Goal: Transaction & Acquisition: Purchase product/service

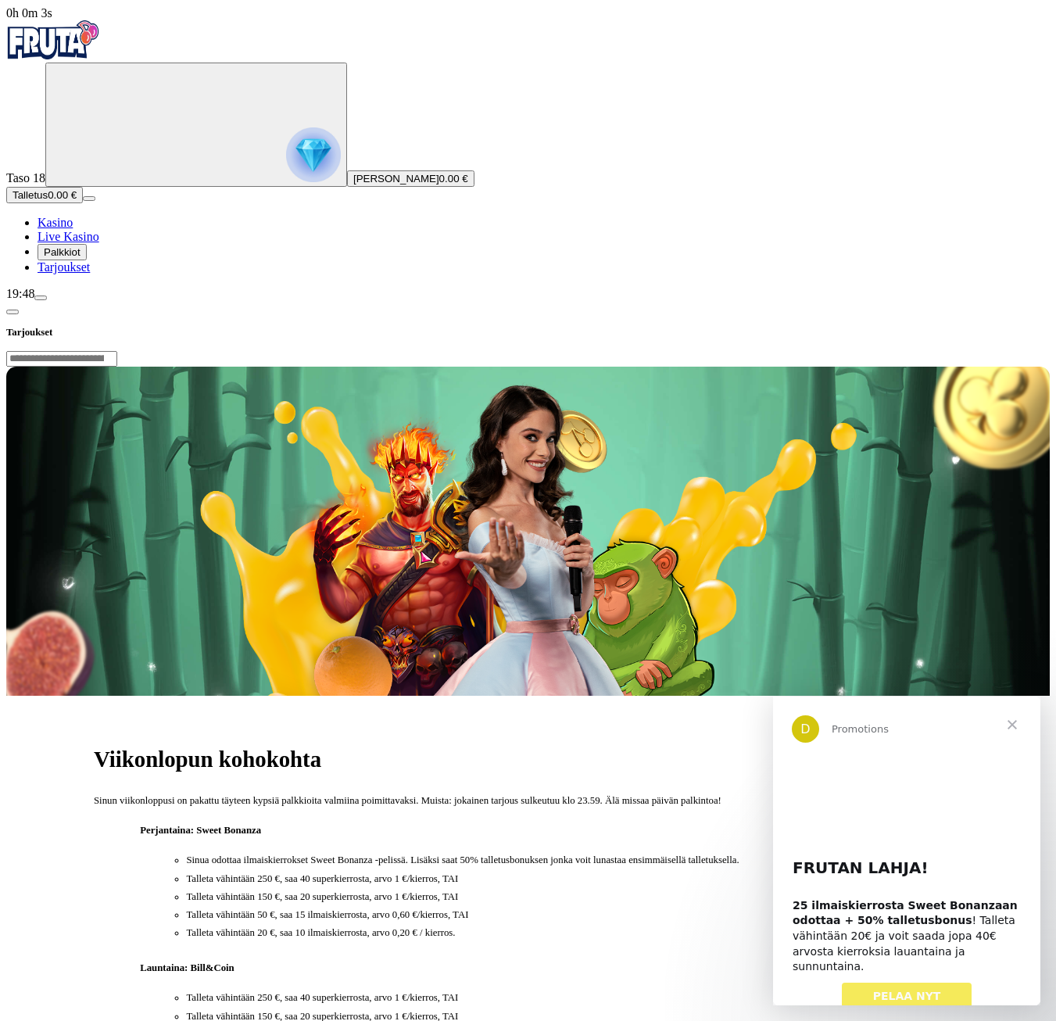
click at [80, 258] on span "Palkkiot" at bounding box center [62, 252] width 37 height 12
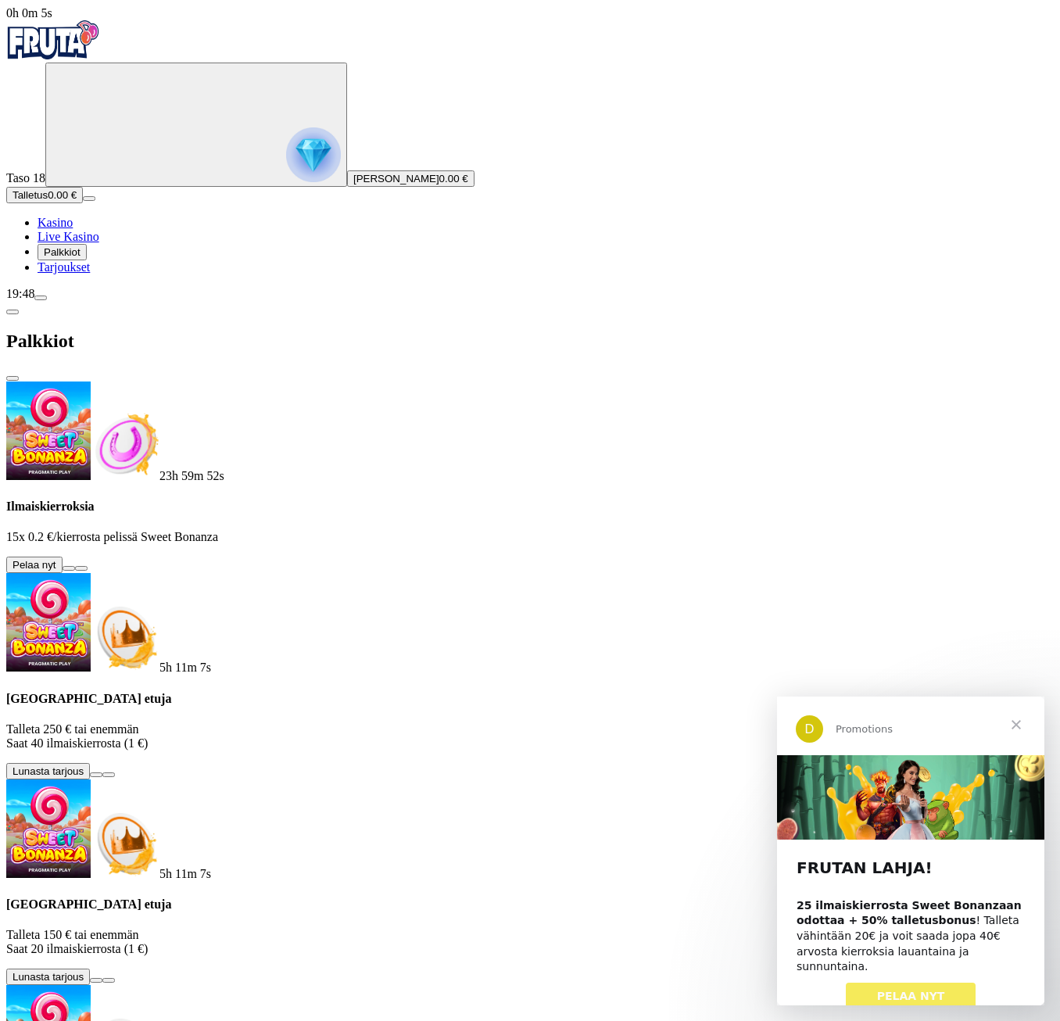
click at [1016, 724] on span "Sulje" at bounding box center [1016, 724] width 56 height 56
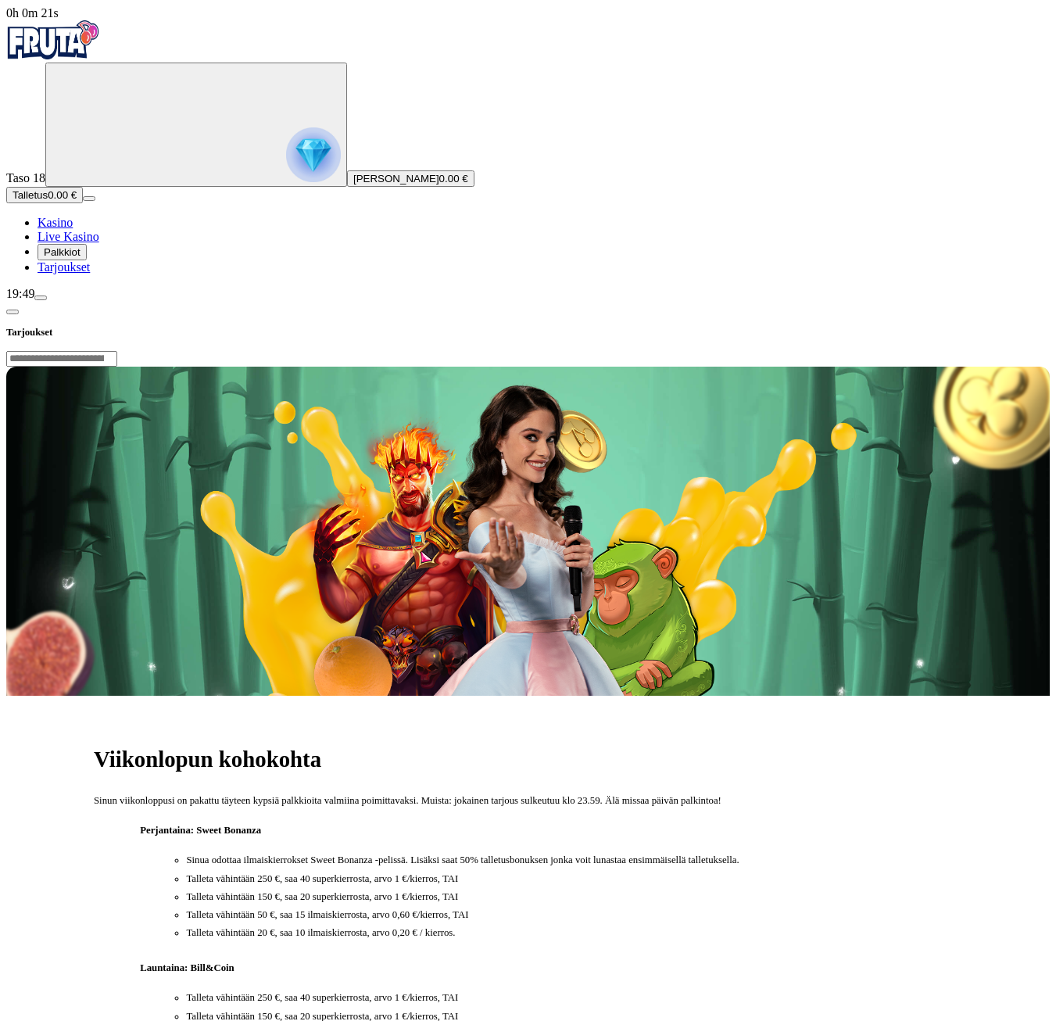
click at [80, 258] on span "Palkkiot" at bounding box center [62, 252] width 37 height 12
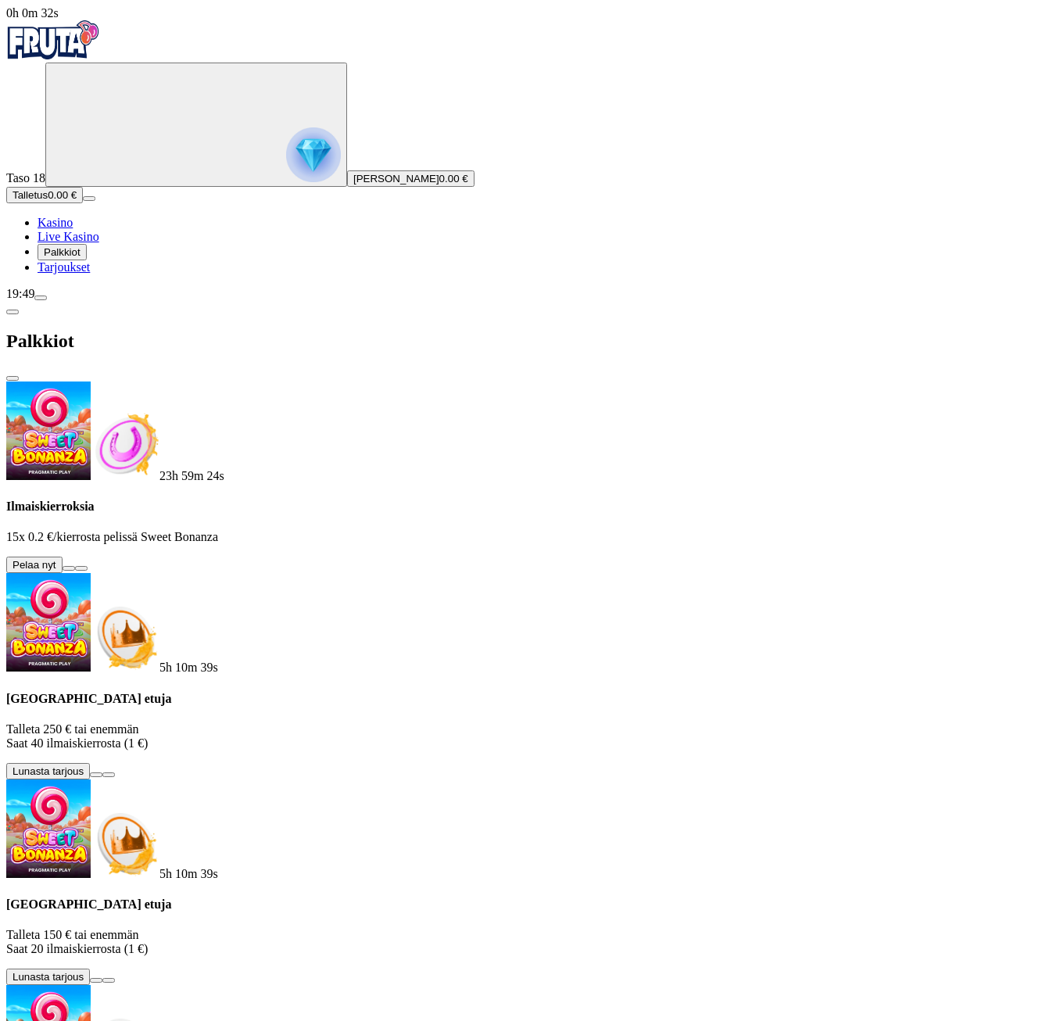
click at [75, 566] on button at bounding box center [69, 568] width 13 height 5
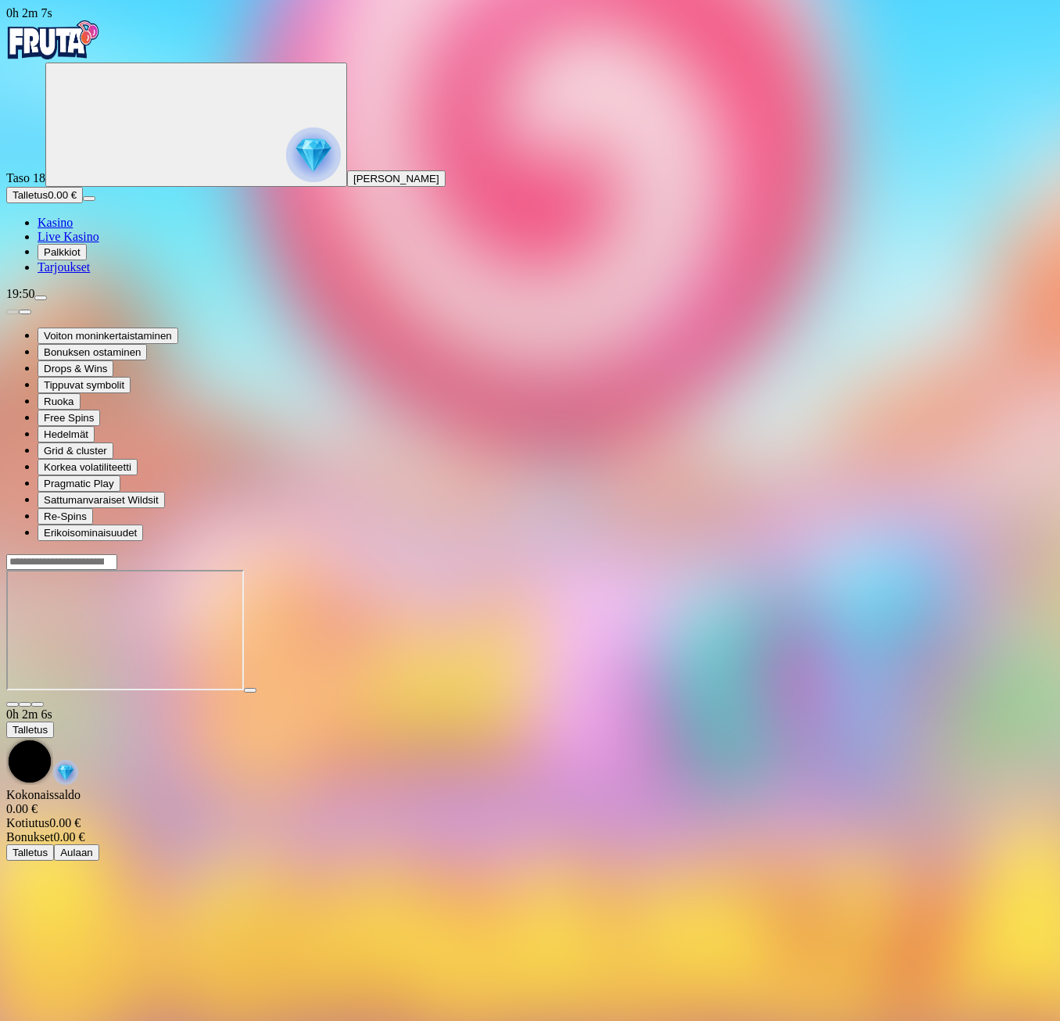
click at [87, 41] on img "Primary" at bounding box center [53, 39] width 94 height 39
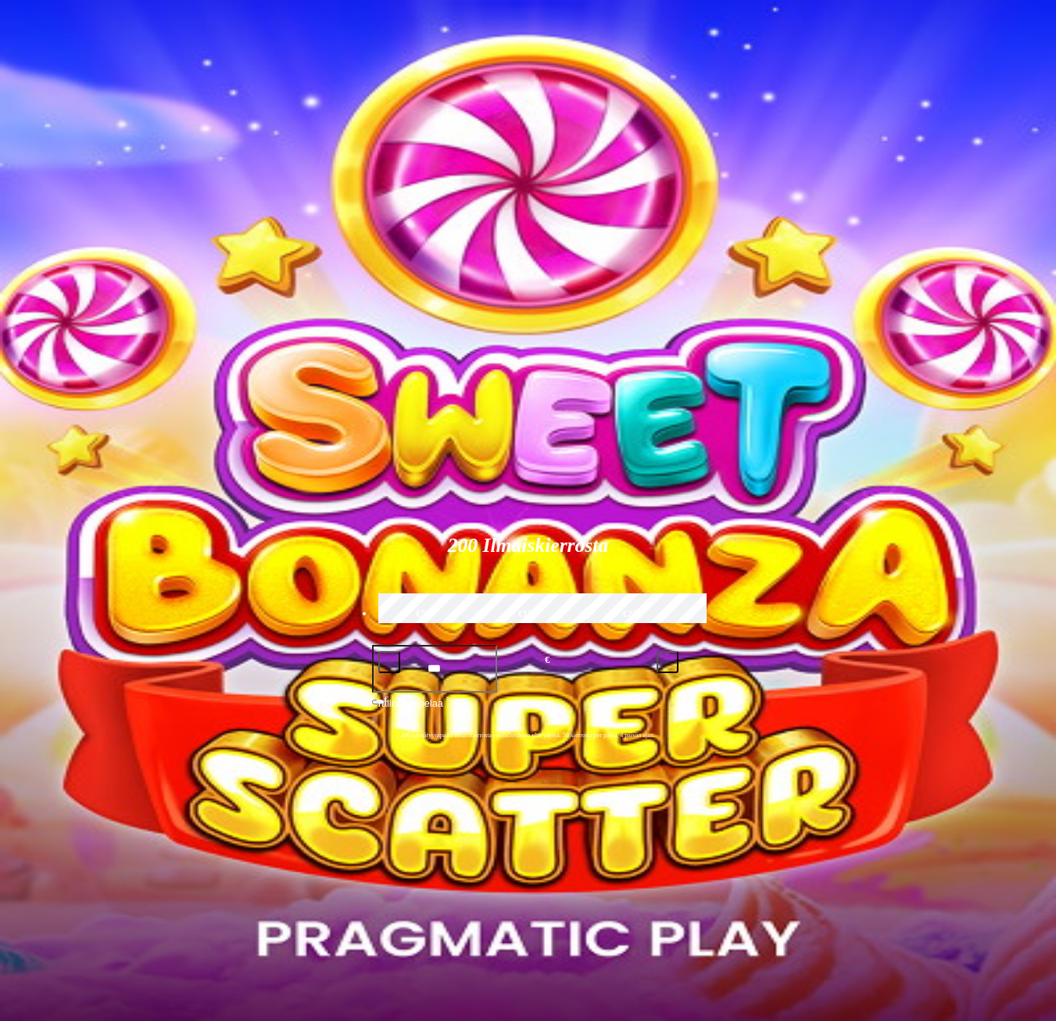
click at [41, 298] on span "menu icon" at bounding box center [41, 298] width 0 height 0
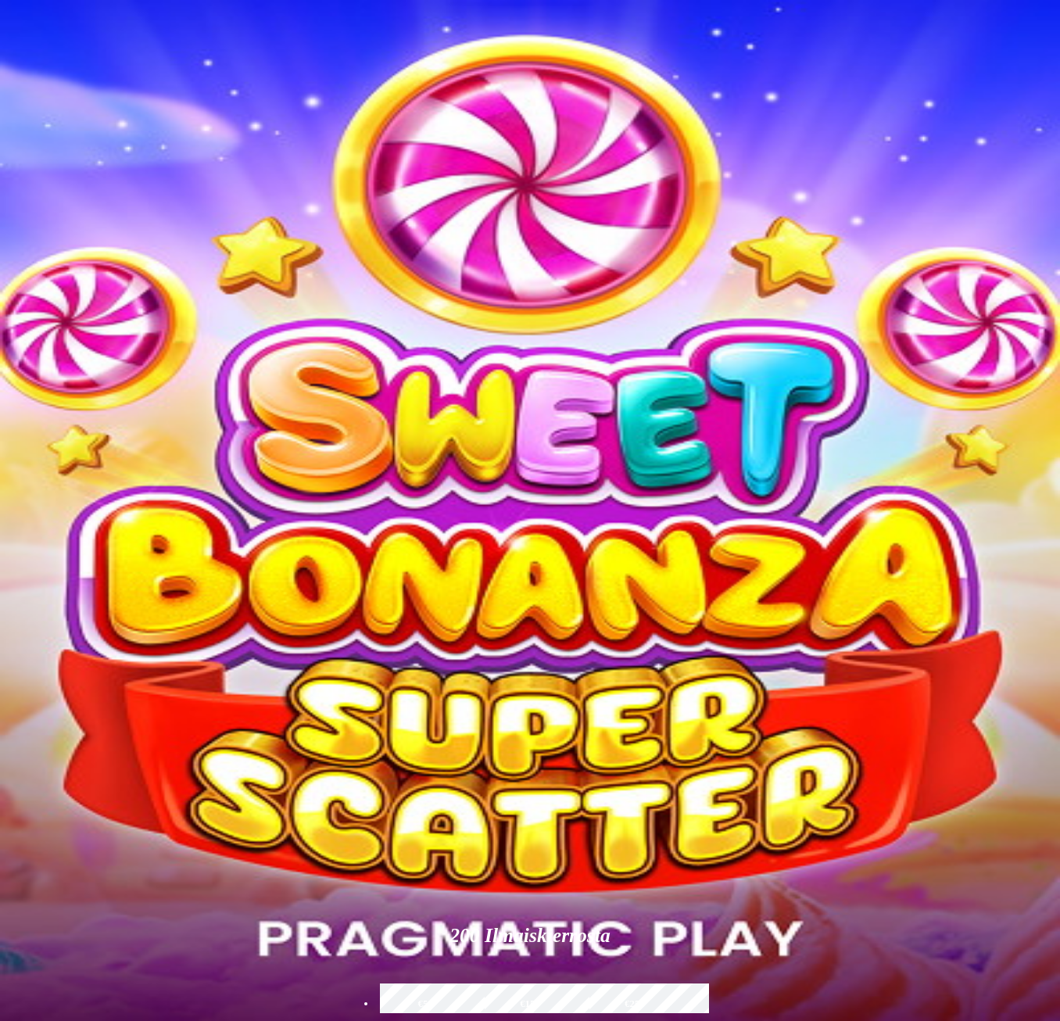
click at [116, 516] on span "0.18 €" at bounding box center [102, 522] width 29 height 12
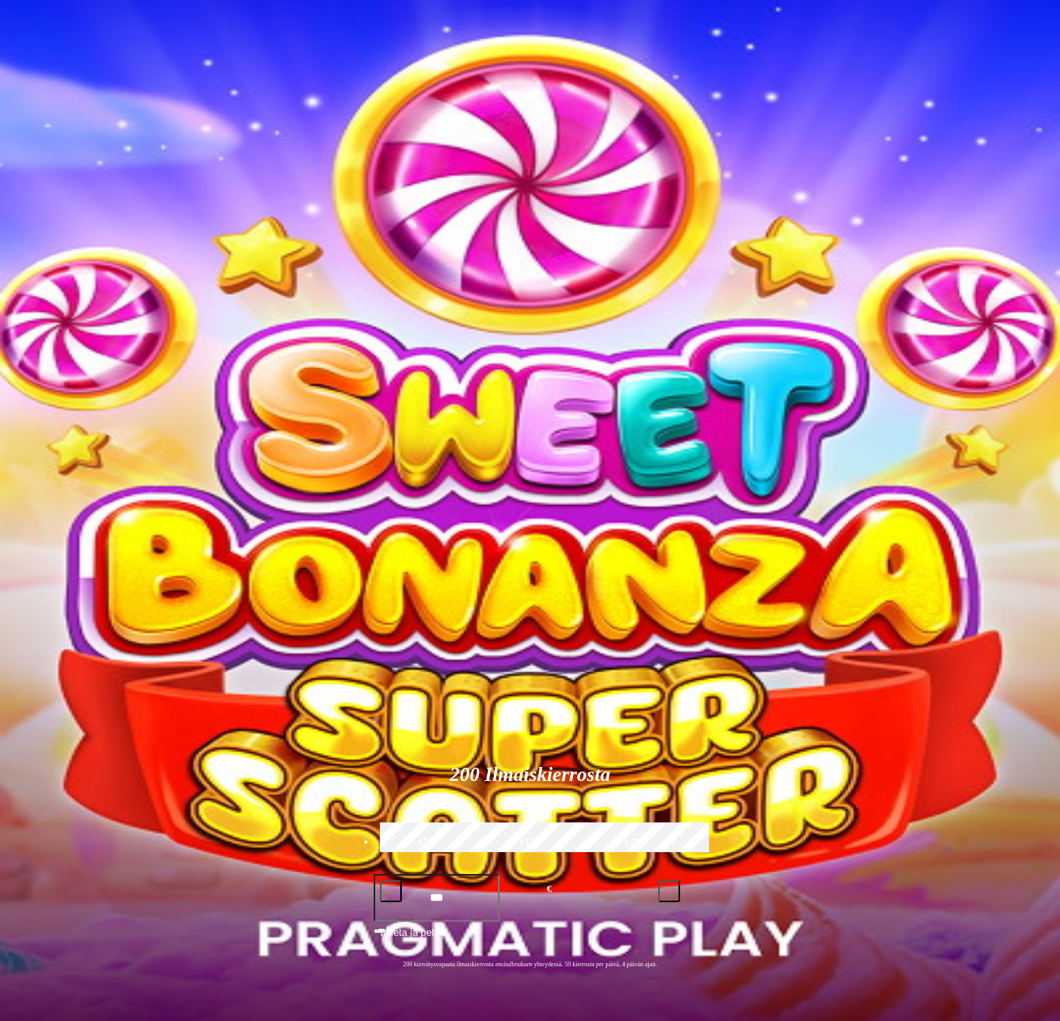
click at [13, 378] on span "close icon" at bounding box center [13, 378] width 0 height 0
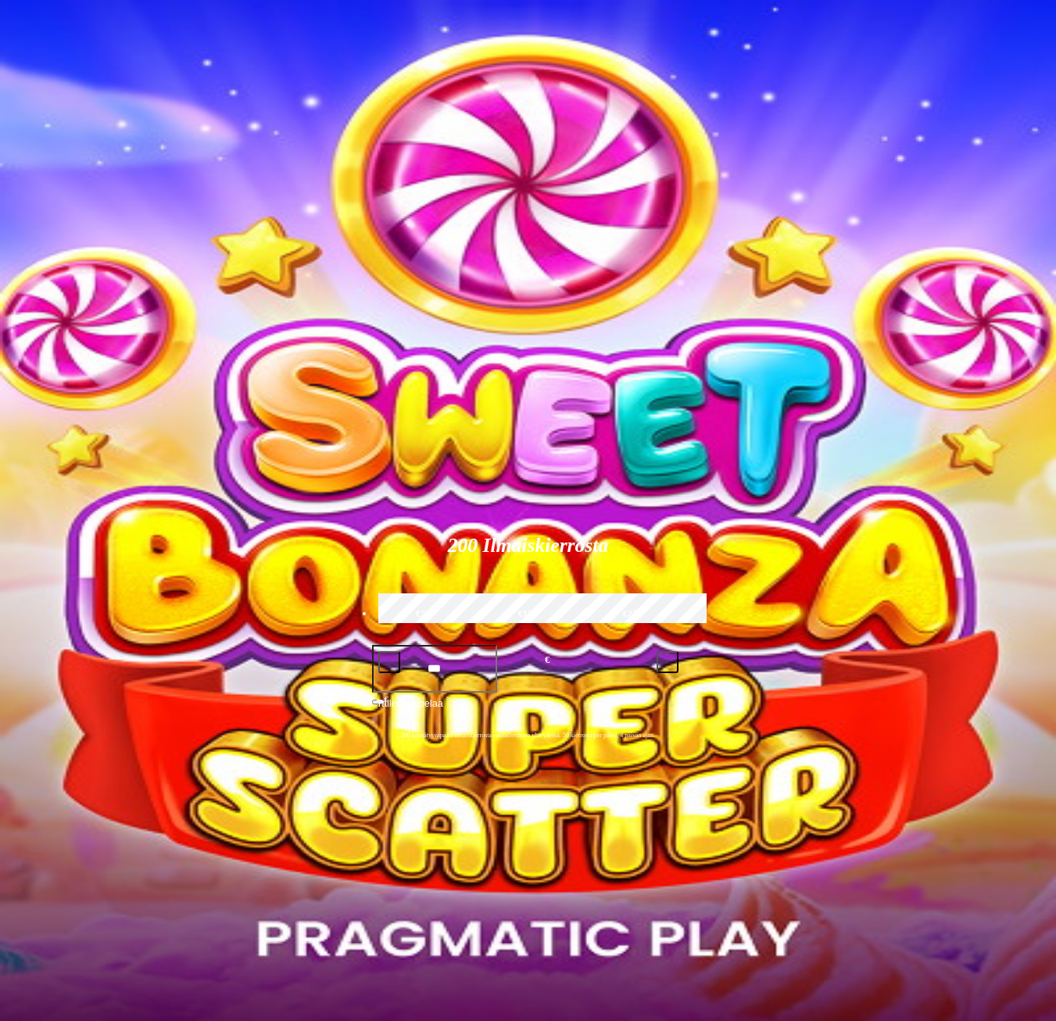
click at [796, 882] on input "Search" at bounding box center [740, 890] width 111 height 16
type input "**********"
click at [762, 905] on span "Pelaa nyt" at bounding box center [739, 911] width 46 height 13
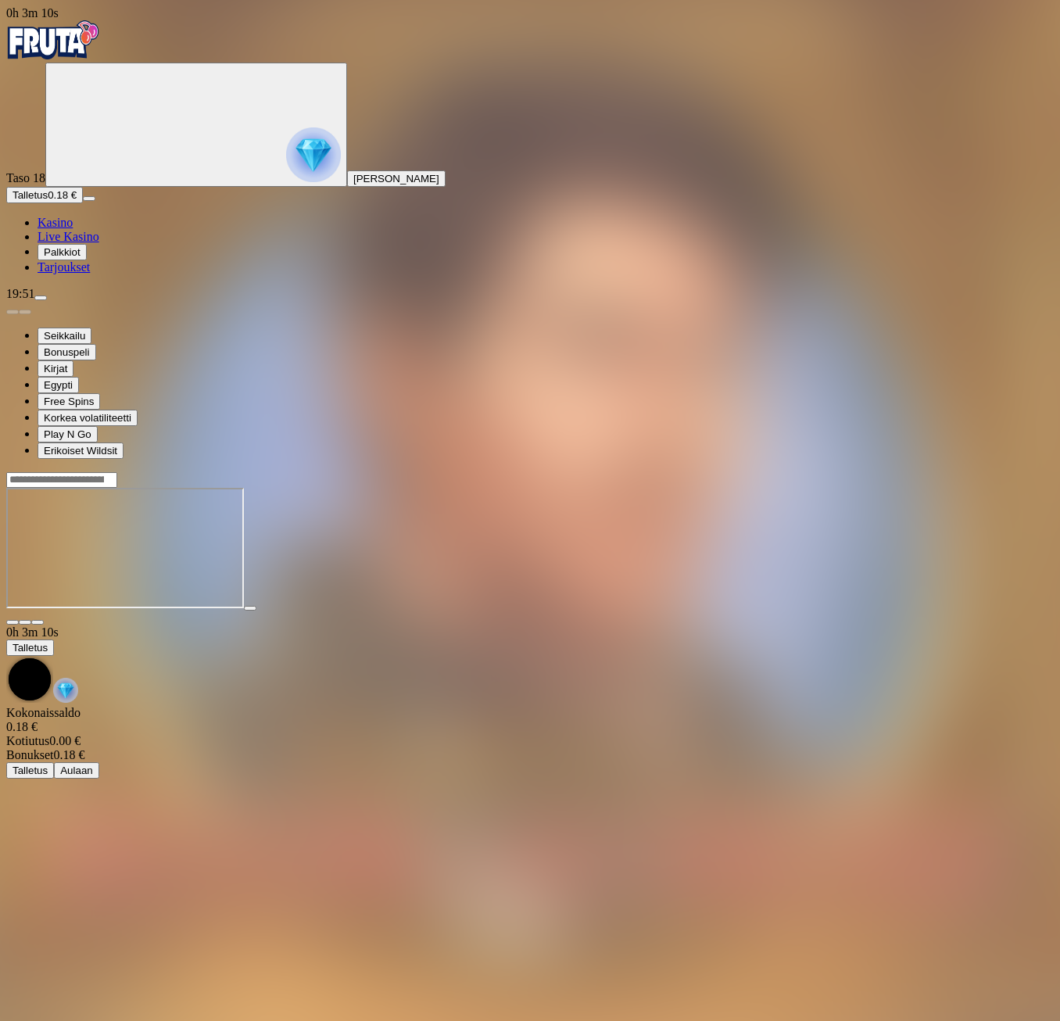
click at [88, 55] on img "Primary" at bounding box center [53, 39] width 94 height 39
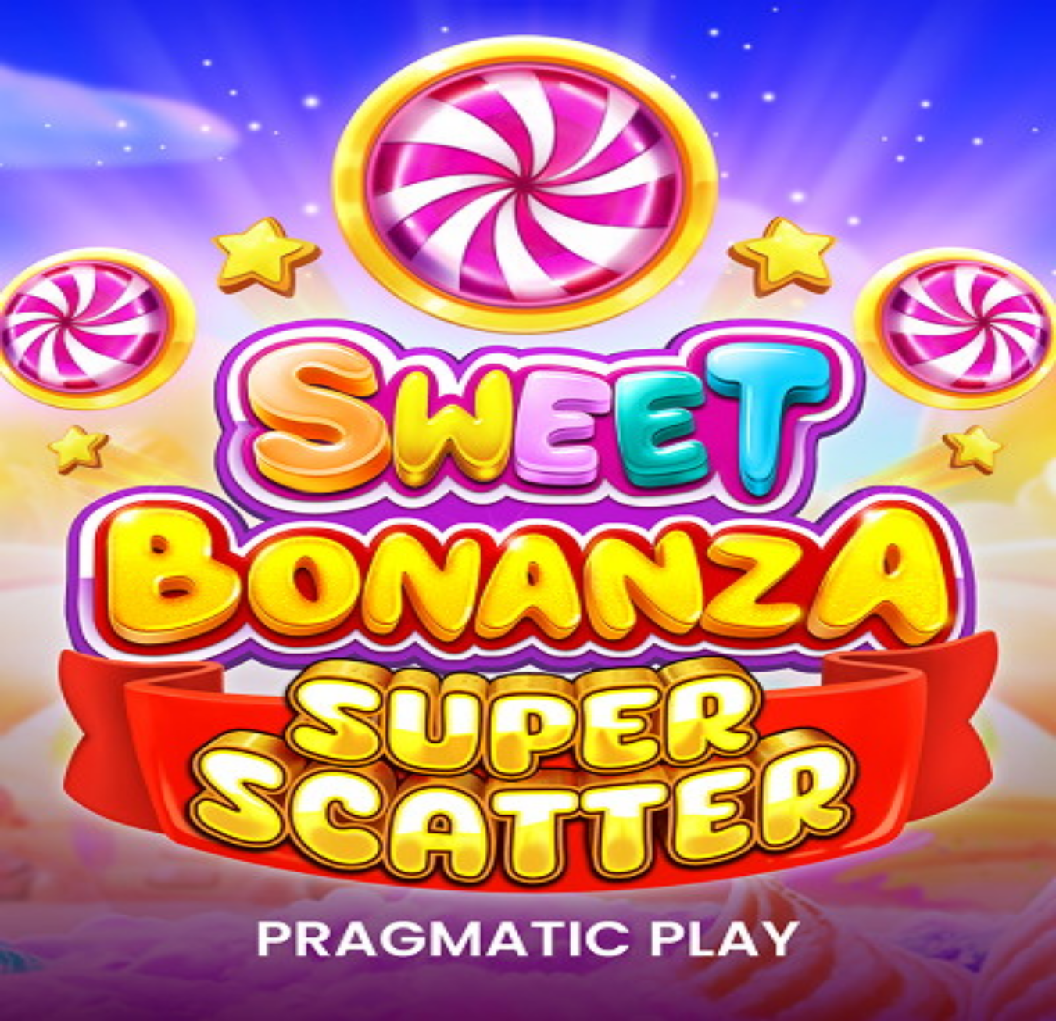
click at [80, 258] on span "Palkkiot" at bounding box center [62, 252] width 37 height 12
